Goal: Transaction & Acquisition: Purchase product/service

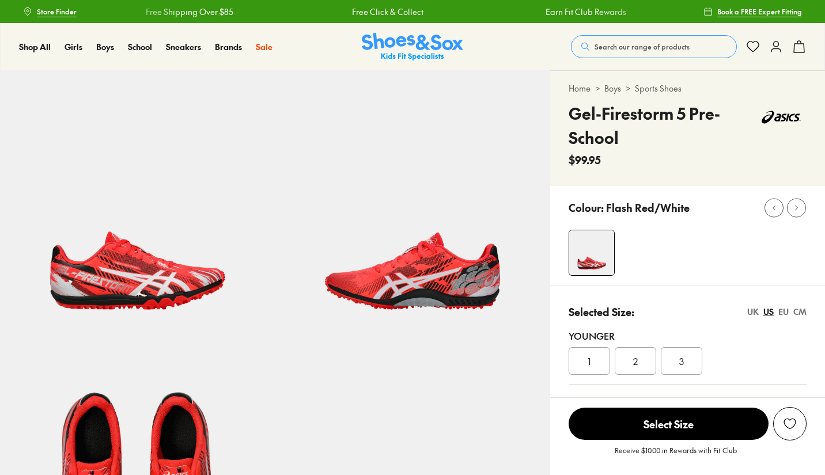
select select "*"
click at [604, 249] on img at bounding box center [591, 252] width 45 height 45
select select "*"
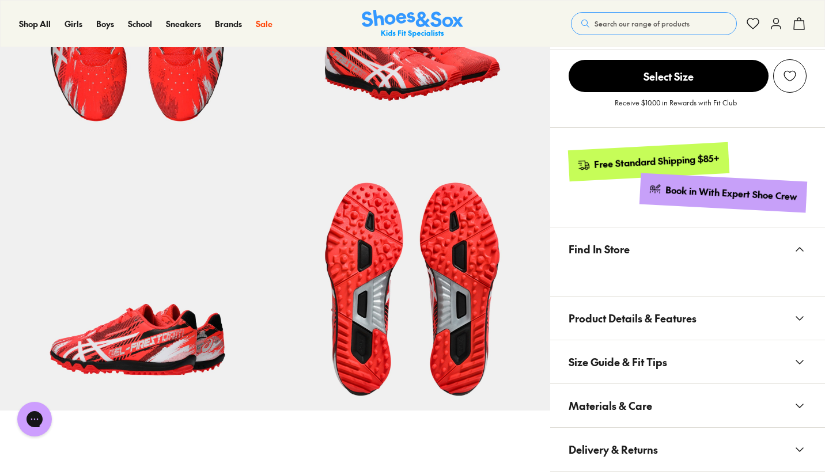
scroll to position [485, 0]
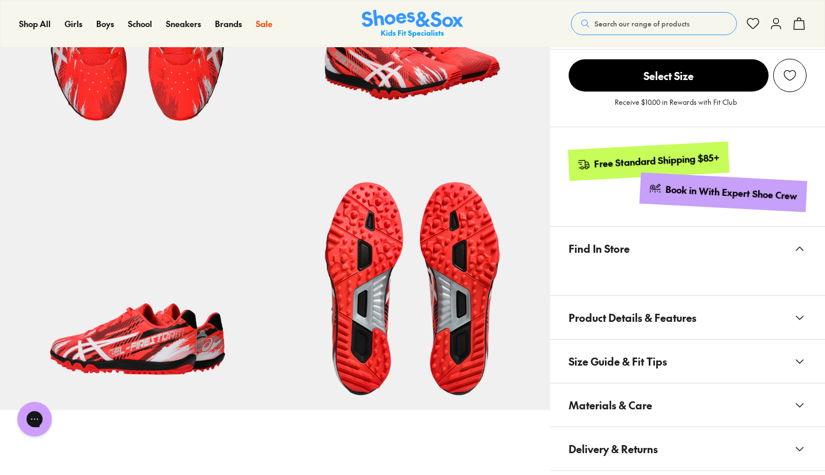
click at [373, 248] on img at bounding box center [412, 272] width 275 height 275
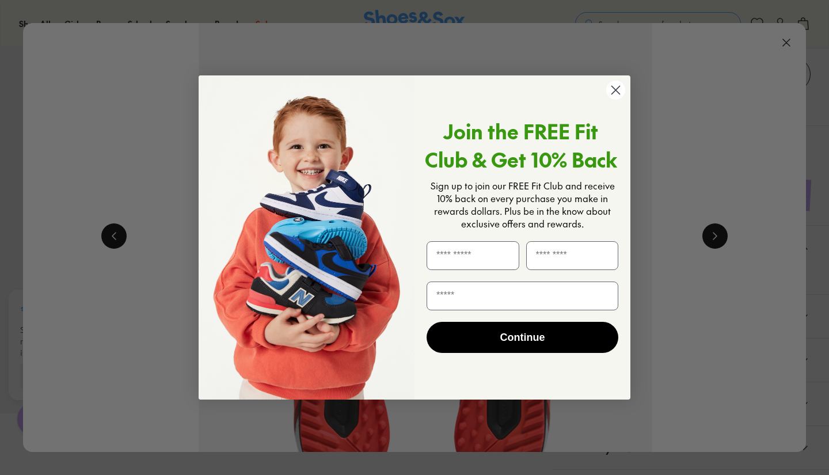
click at [614, 91] on circle "Close dialog" at bounding box center [615, 90] width 19 height 19
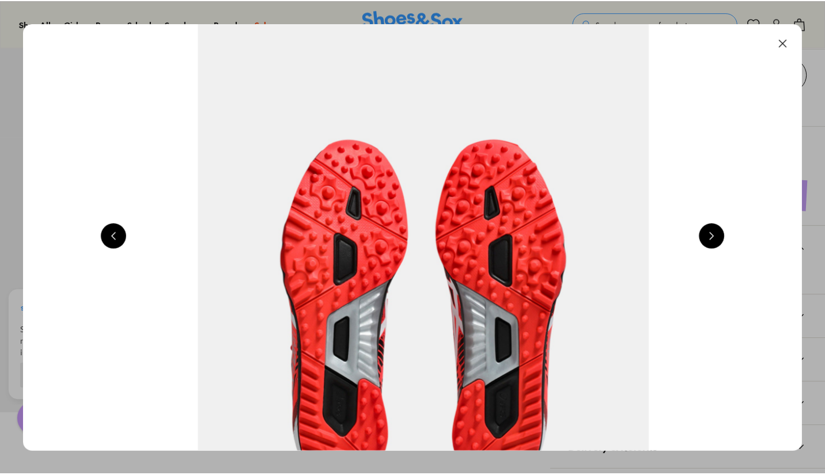
scroll to position [485, 0]
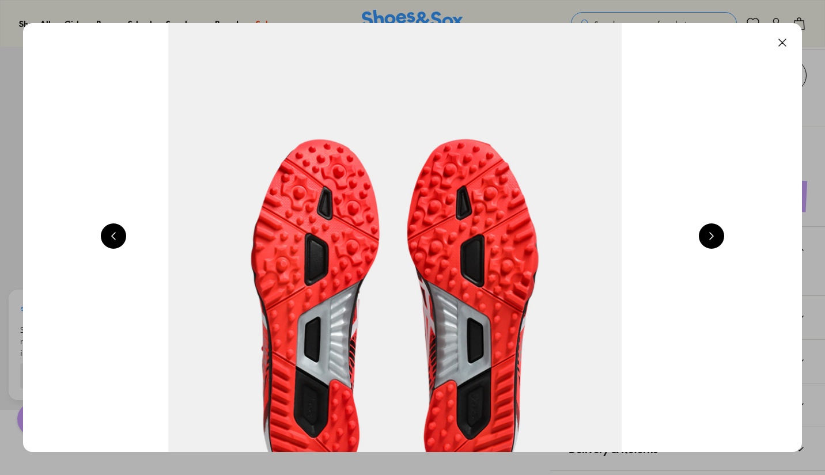
click at [789, 37] on button at bounding box center [781, 42] width 25 height 25
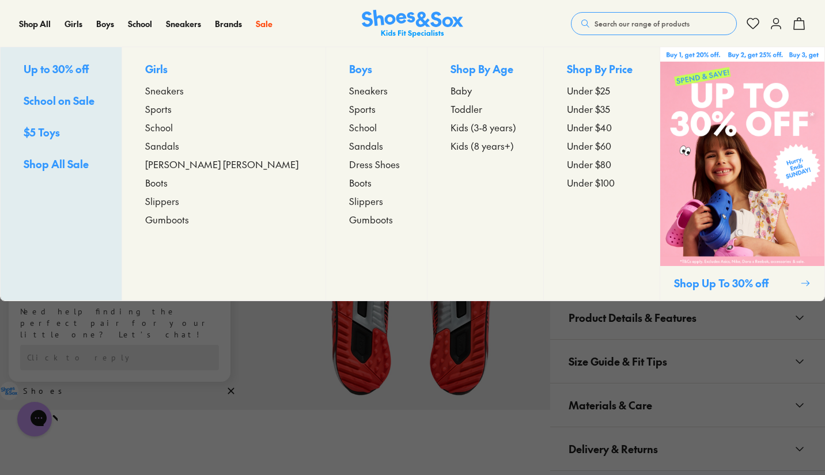
click at [237, 220] on link "Gumboots" at bounding box center [223, 219] width 157 height 14
